Goal: Task Accomplishment & Management: Use online tool/utility

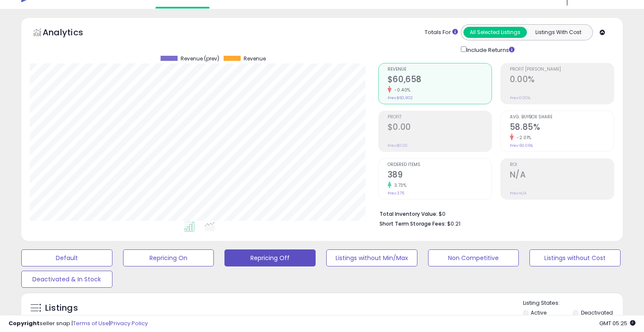
scroll to position [4, 0]
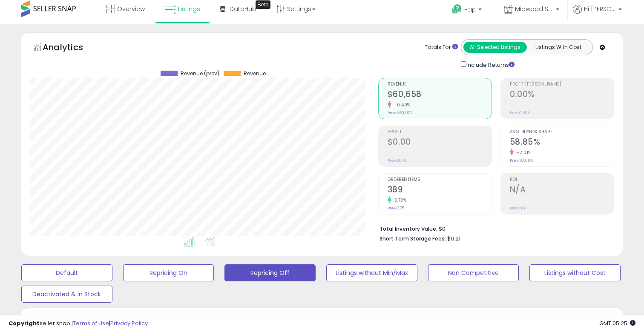
click at [489, 157] on div "Profit $0.00 Prev: $0.00" at bounding box center [440, 145] width 104 height 38
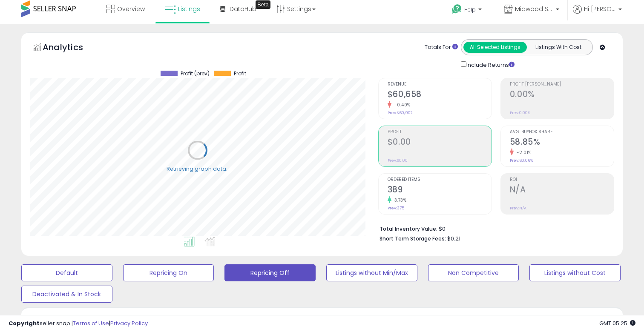
scroll to position [175, 348]
click at [516, 147] on h2 "58.85%" at bounding box center [562, 143] width 104 height 12
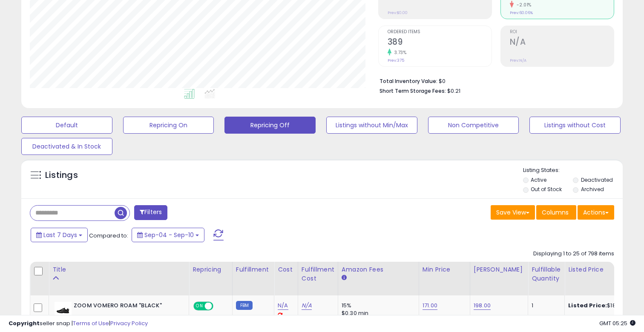
scroll to position [170, 0]
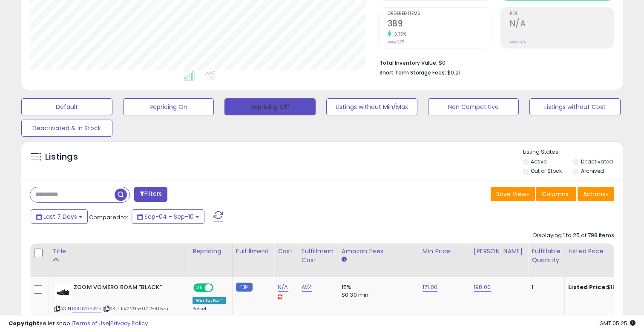
click at [239, 105] on button "Repricing Off" at bounding box center [270, 106] width 91 height 17
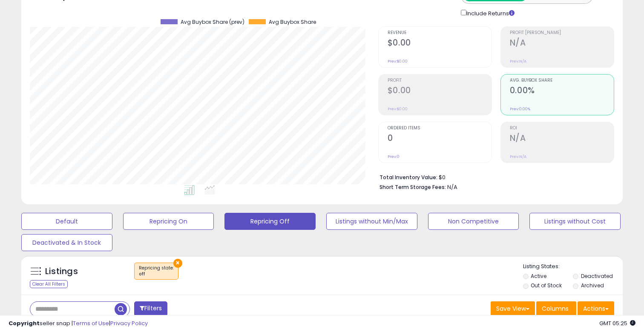
scroll to position [0, 0]
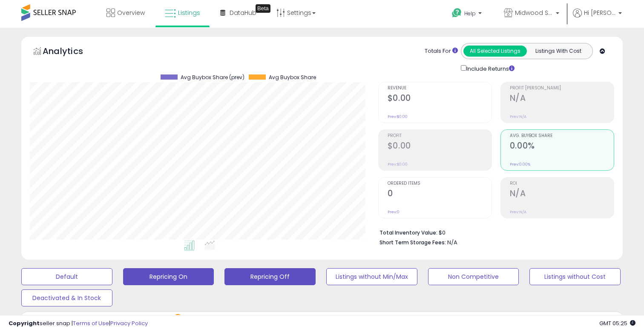
click at [184, 279] on button "Repricing On" at bounding box center [168, 276] width 91 height 17
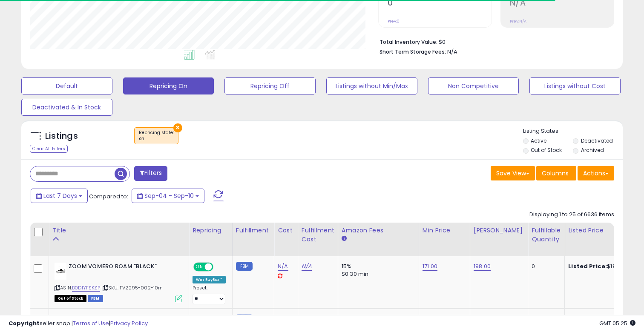
scroll to position [202, 0]
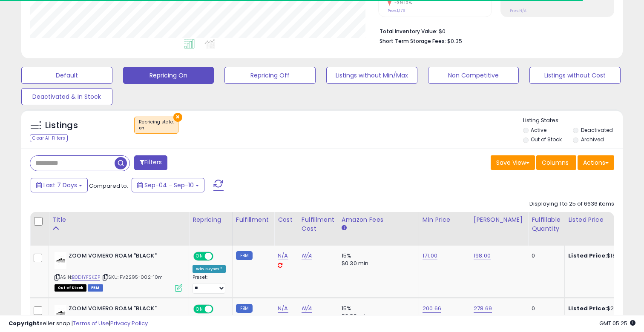
click at [532, 140] on label "Out of Stock" at bounding box center [546, 139] width 31 height 7
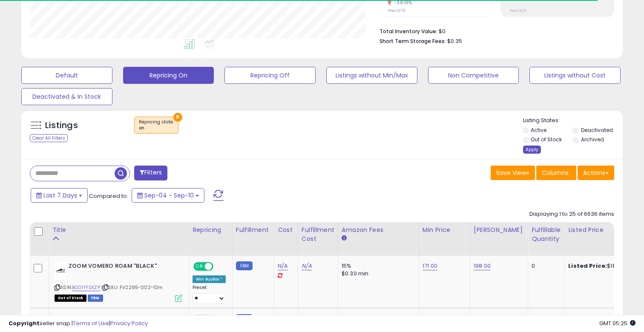
click at [533, 150] on div "Apply" at bounding box center [532, 150] width 18 height 8
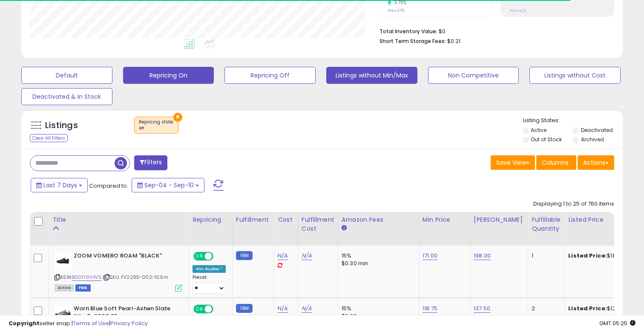
click at [386, 81] on button "Listings without Min/Max" at bounding box center [371, 75] width 91 height 17
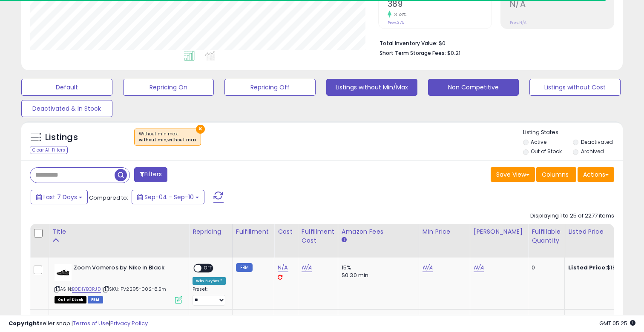
scroll to position [175, 348]
click at [453, 88] on button "Non Competitive" at bounding box center [473, 87] width 91 height 17
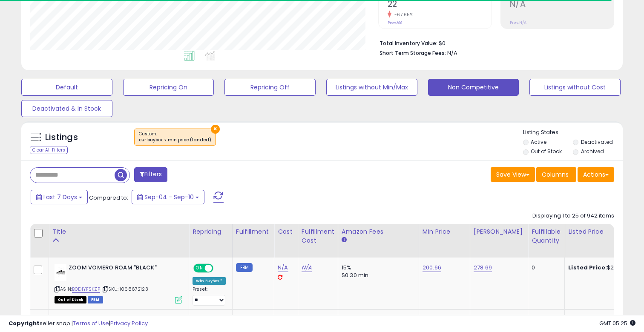
click at [553, 150] on label "Out of Stock" at bounding box center [546, 151] width 31 height 7
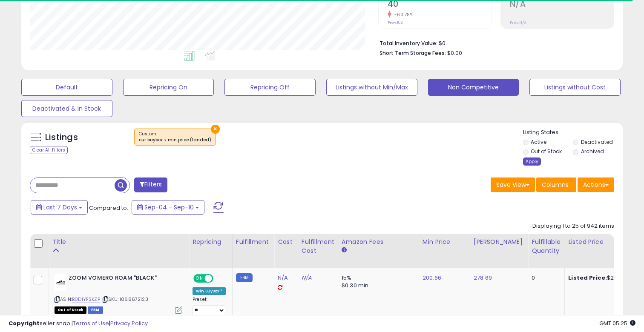
click at [530, 161] on div "Apply" at bounding box center [532, 162] width 18 height 8
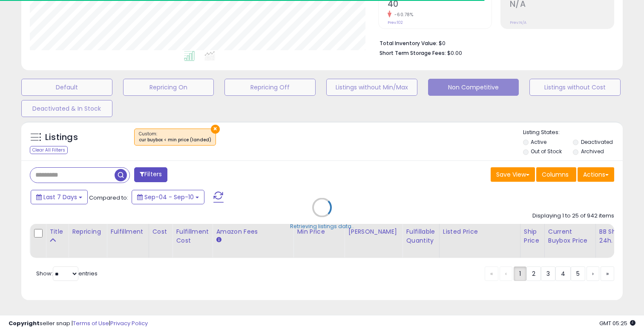
click at [576, 146] on div "Retrieving listings data.." at bounding box center [322, 214] width 614 height 194
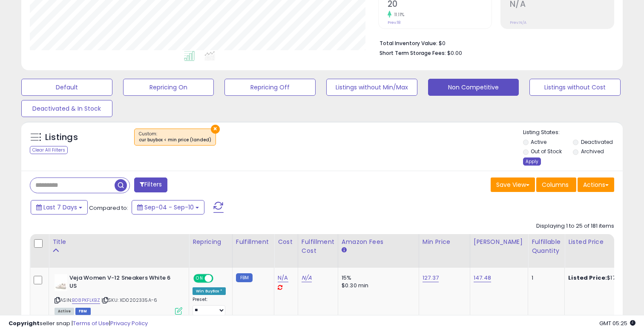
click at [533, 165] on div "Apply" at bounding box center [532, 162] width 18 height 8
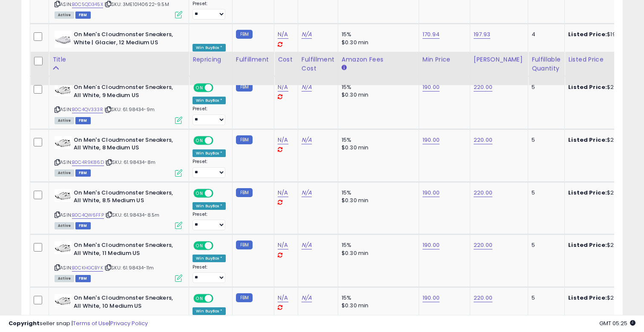
scroll to position [0, 0]
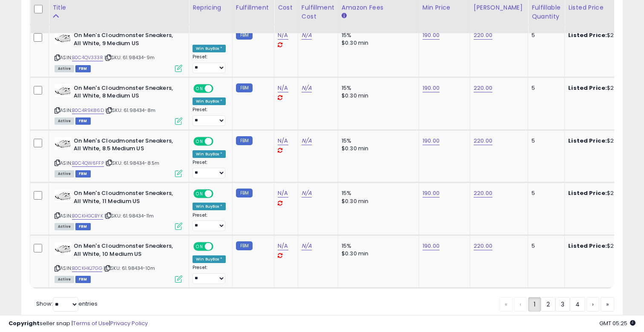
click at [542, 289] on div "« ‹ 1 2 3 4 › »" at bounding box center [556, 306] width 115 height 34
click at [542, 297] on link "2" at bounding box center [548, 304] width 14 height 14
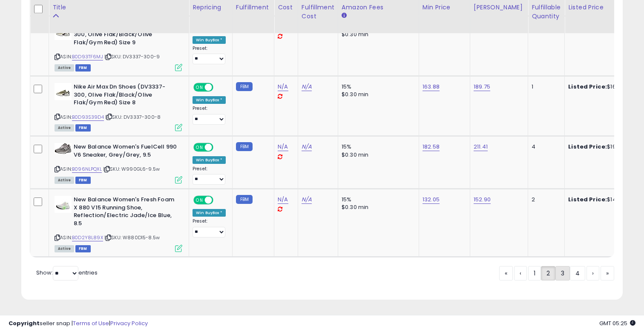
click at [563, 275] on link "3" at bounding box center [563, 273] width 14 height 14
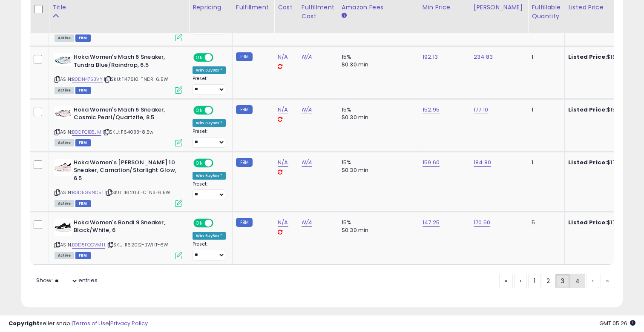
click at [571, 274] on link "4" at bounding box center [577, 281] width 15 height 14
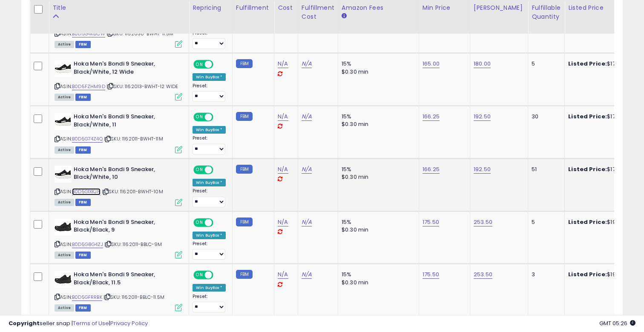
click at [87, 190] on link "B0D5G1XKJN" at bounding box center [86, 191] width 29 height 7
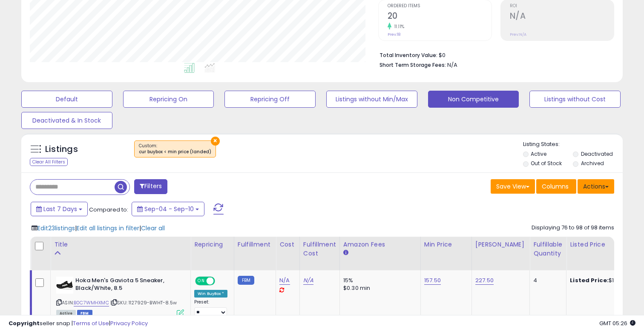
click at [594, 181] on button "Actions" at bounding box center [596, 186] width 37 height 14
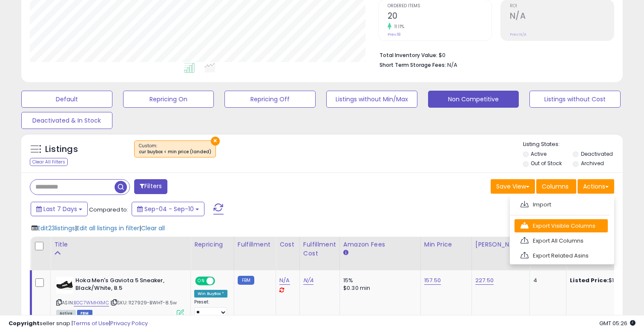
click at [576, 222] on link "Export Visible Columns" at bounding box center [561, 225] width 93 height 13
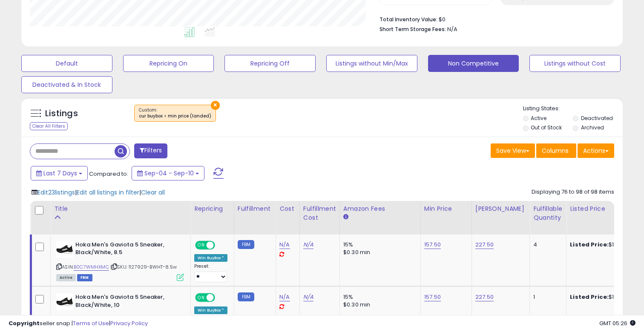
scroll to position [240, 0]
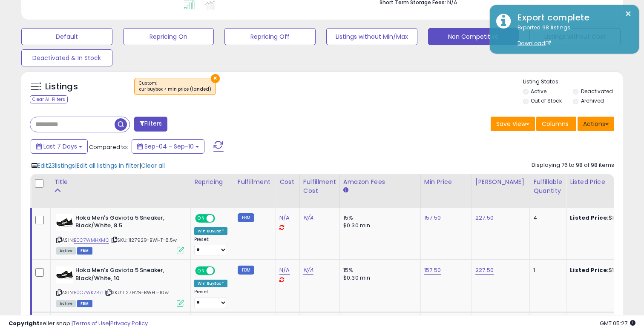
click at [610, 125] on button "Actions" at bounding box center [596, 124] width 37 height 14
click at [524, 135] on ul "Import Export Visible Columns Export All Columns Export Related Asins" at bounding box center [562, 167] width 104 height 69
click at [608, 118] on button "Actions" at bounding box center [596, 124] width 37 height 14
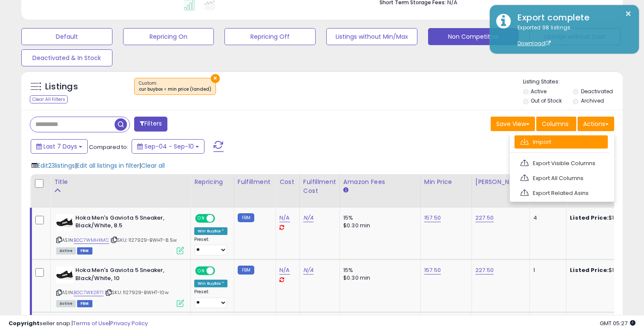
click at [573, 142] on link "Import" at bounding box center [561, 141] width 93 height 13
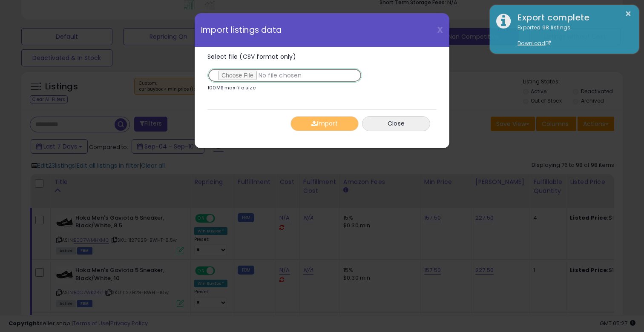
click at [254, 74] on input "Select file (CSV format only)" at bounding box center [284, 75] width 155 height 14
type input "**********"
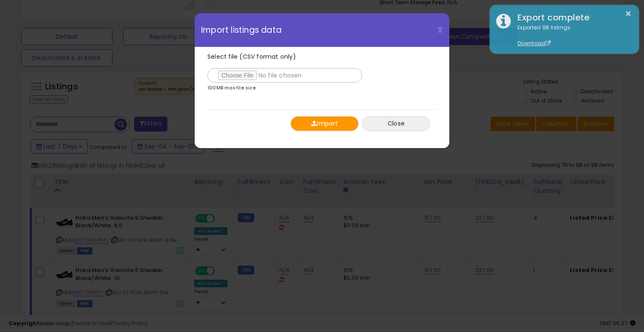
click at [342, 110] on div "Import Close" at bounding box center [321, 123] width 229 height 28
click at [340, 132] on div "Import Close" at bounding box center [321, 123] width 229 height 28
click at [332, 127] on button "Import" at bounding box center [325, 123] width 68 height 15
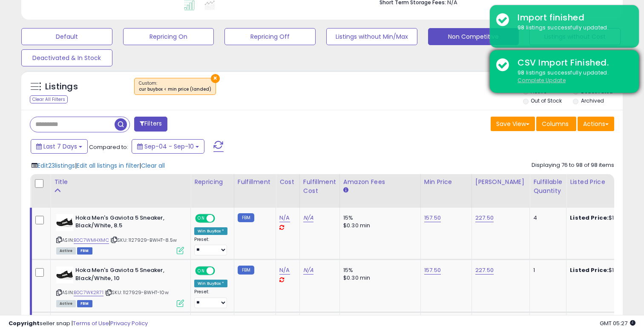
click at [548, 81] on u "Complete Update" at bounding box center [542, 80] width 48 height 7
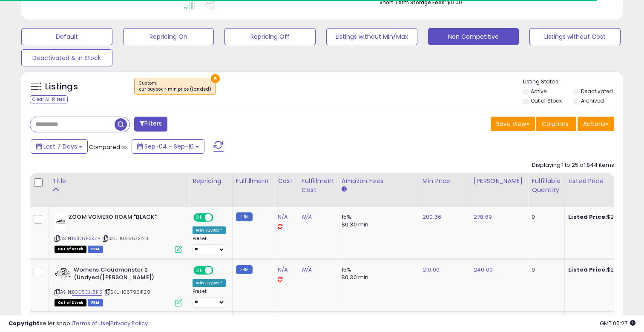
click at [213, 77] on button "×" at bounding box center [215, 78] width 9 height 9
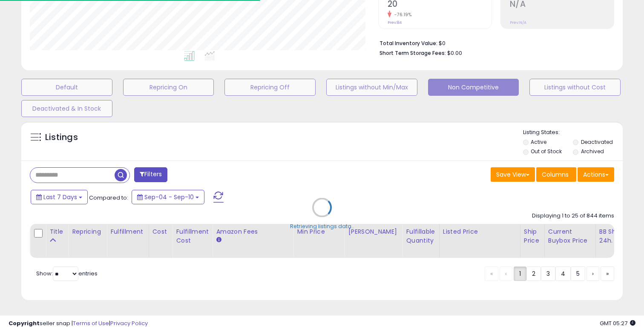
scroll to position [175, 348]
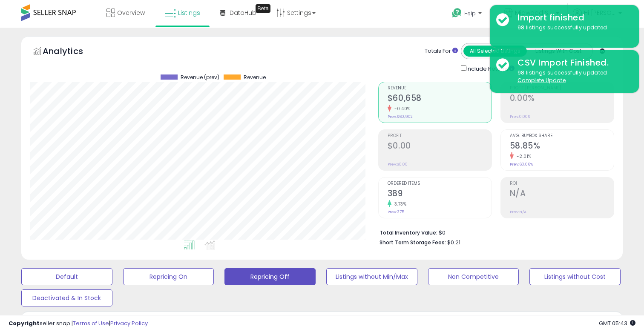
scroll to position [175, 348]
